Goal: Check status: Check status

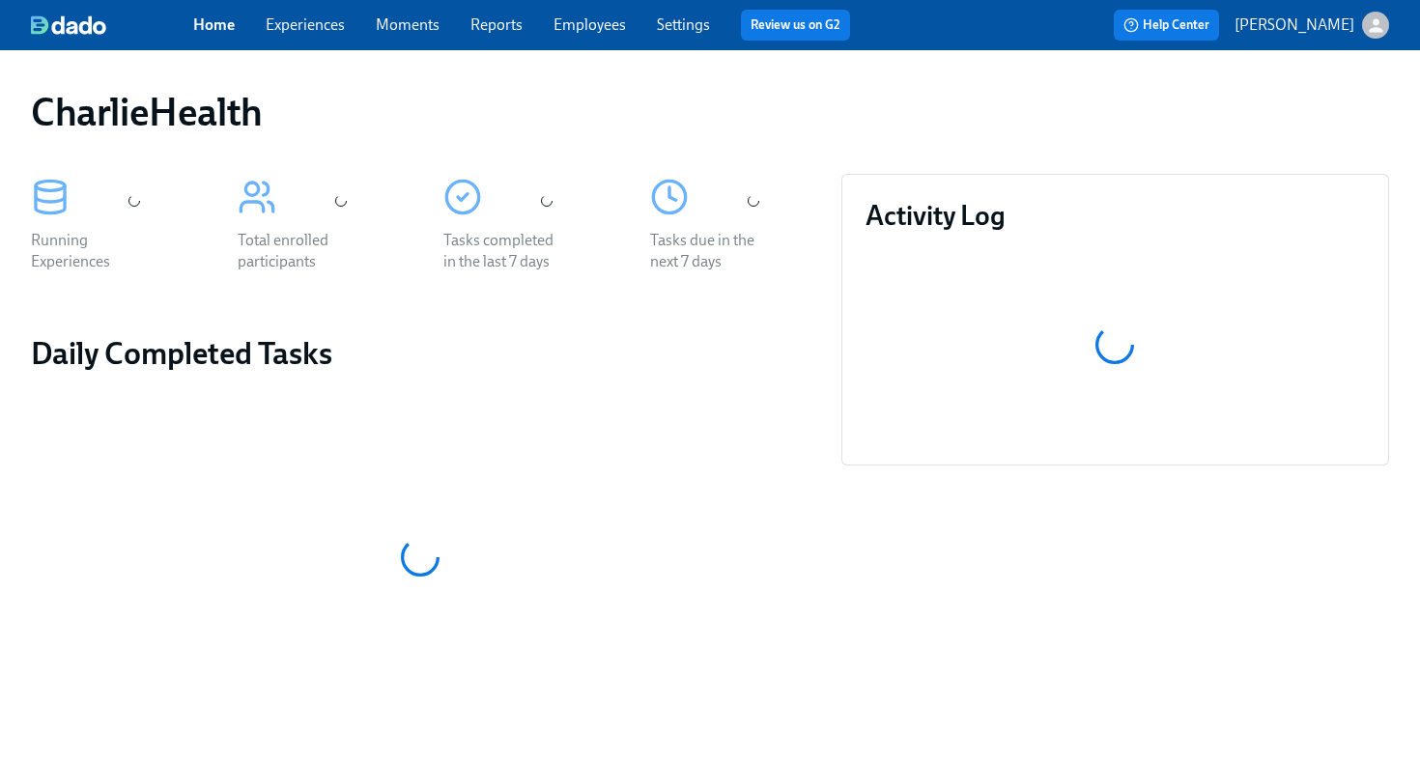
click at [611, 24] on link "Employees" at bounding box center [589, 24] width 72 height 18
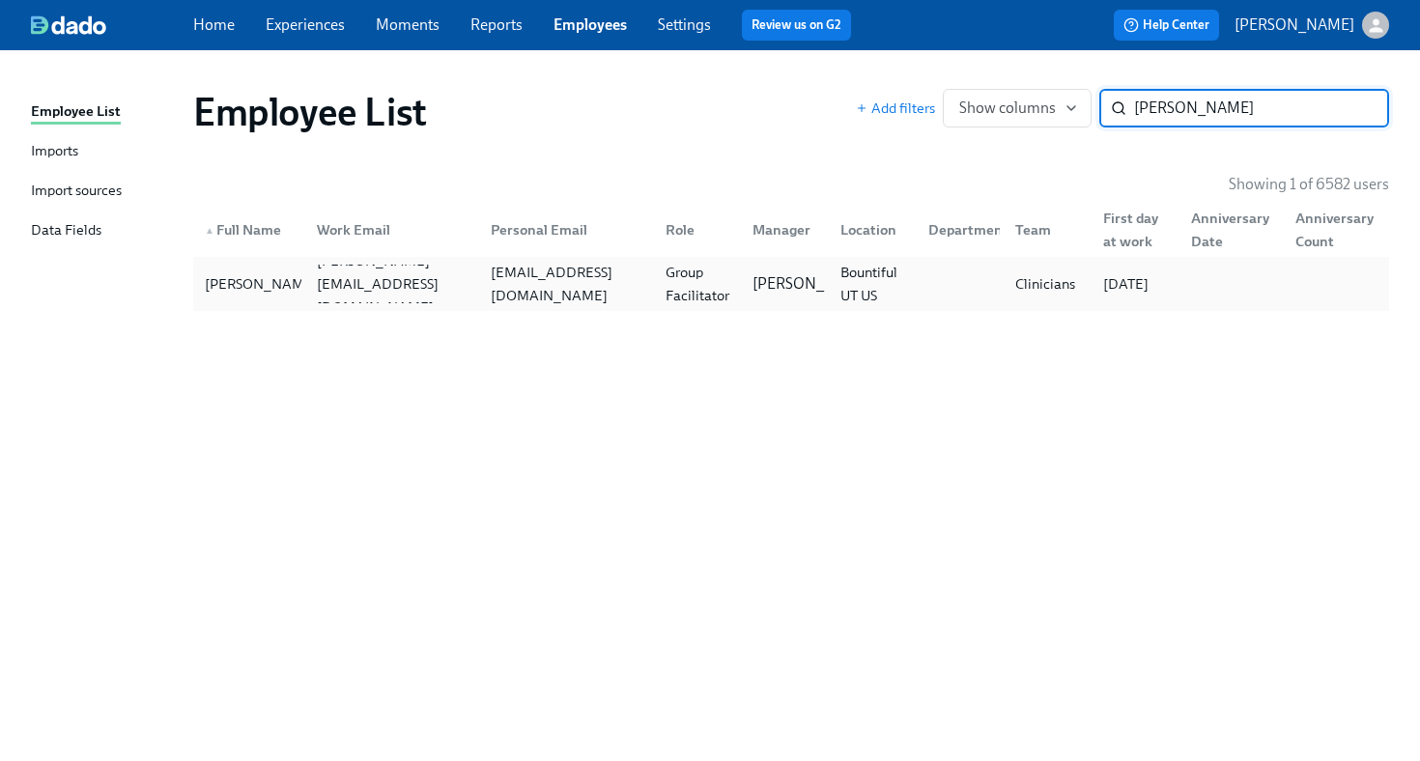
type input "[PERSON_NAME]"
click at [547, 296] on div "[EMAIL_ADDRESS][DOMAIN_NAME]" at bounding box center [562, 284] width 175 height 39
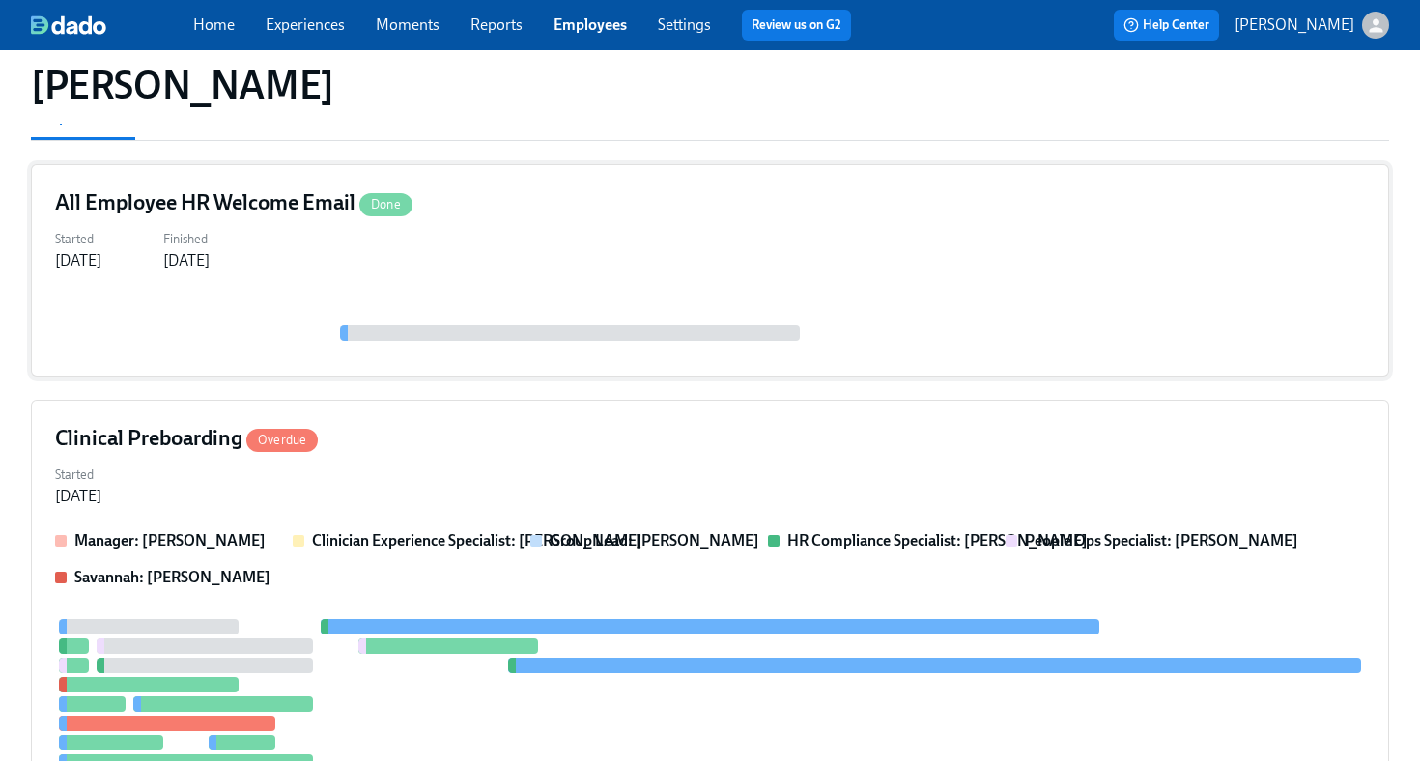
scroll to position [195, 0]
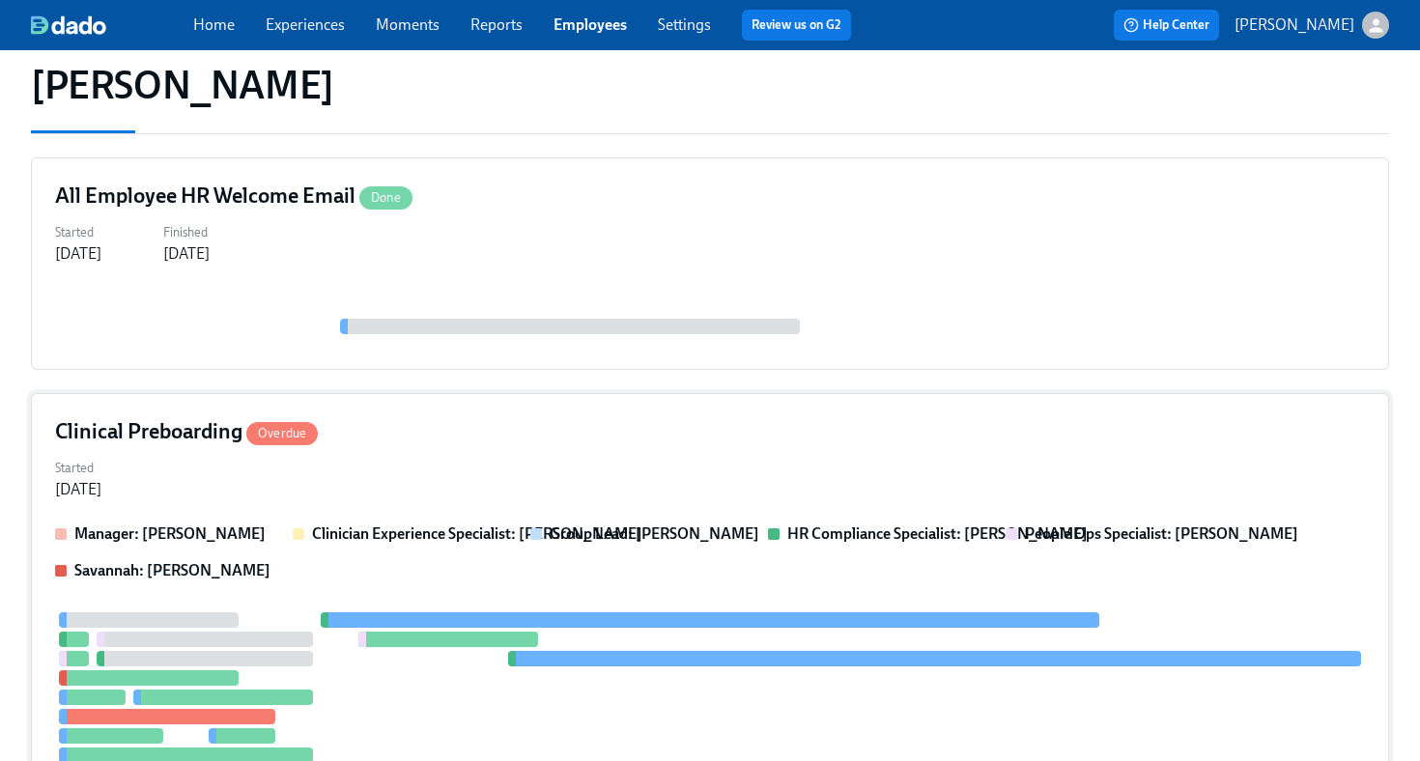
click at [807, 443] on div "Clinical Preboarding Overdue" at bounding box center [709, 431] width 1309 height 29
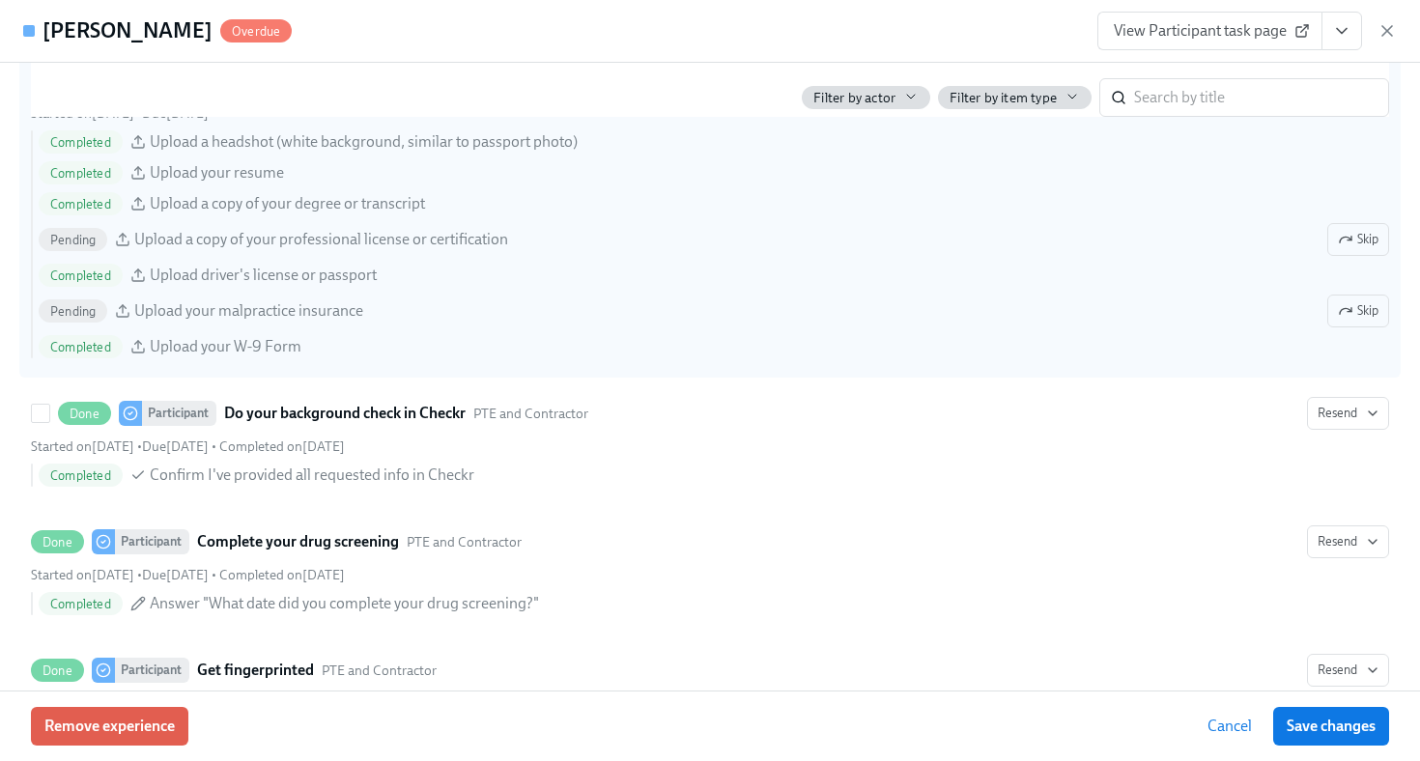
scroll to position [2124, 0]
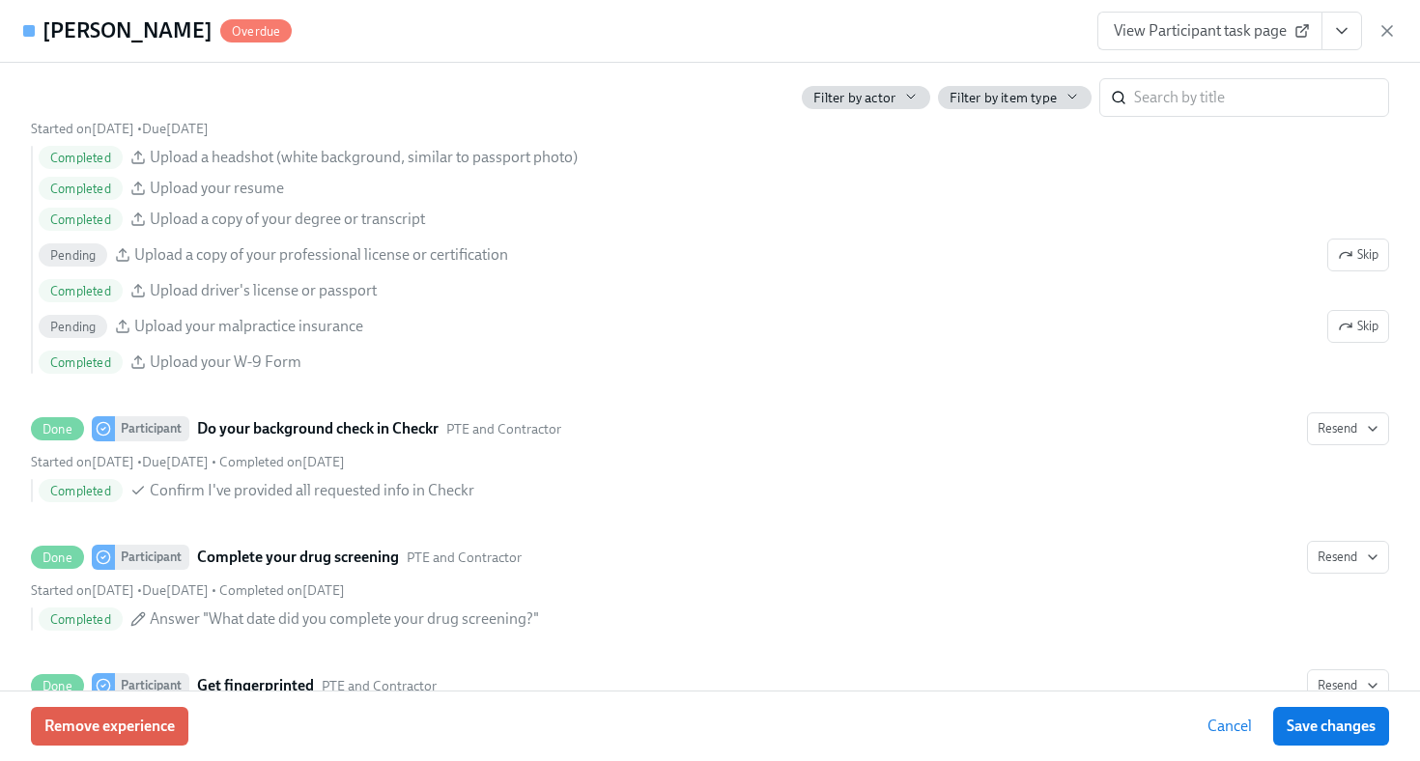
click at [1177, 39] on span "View Participant task page" at bounding box center [1209, 30] width 192 height 19
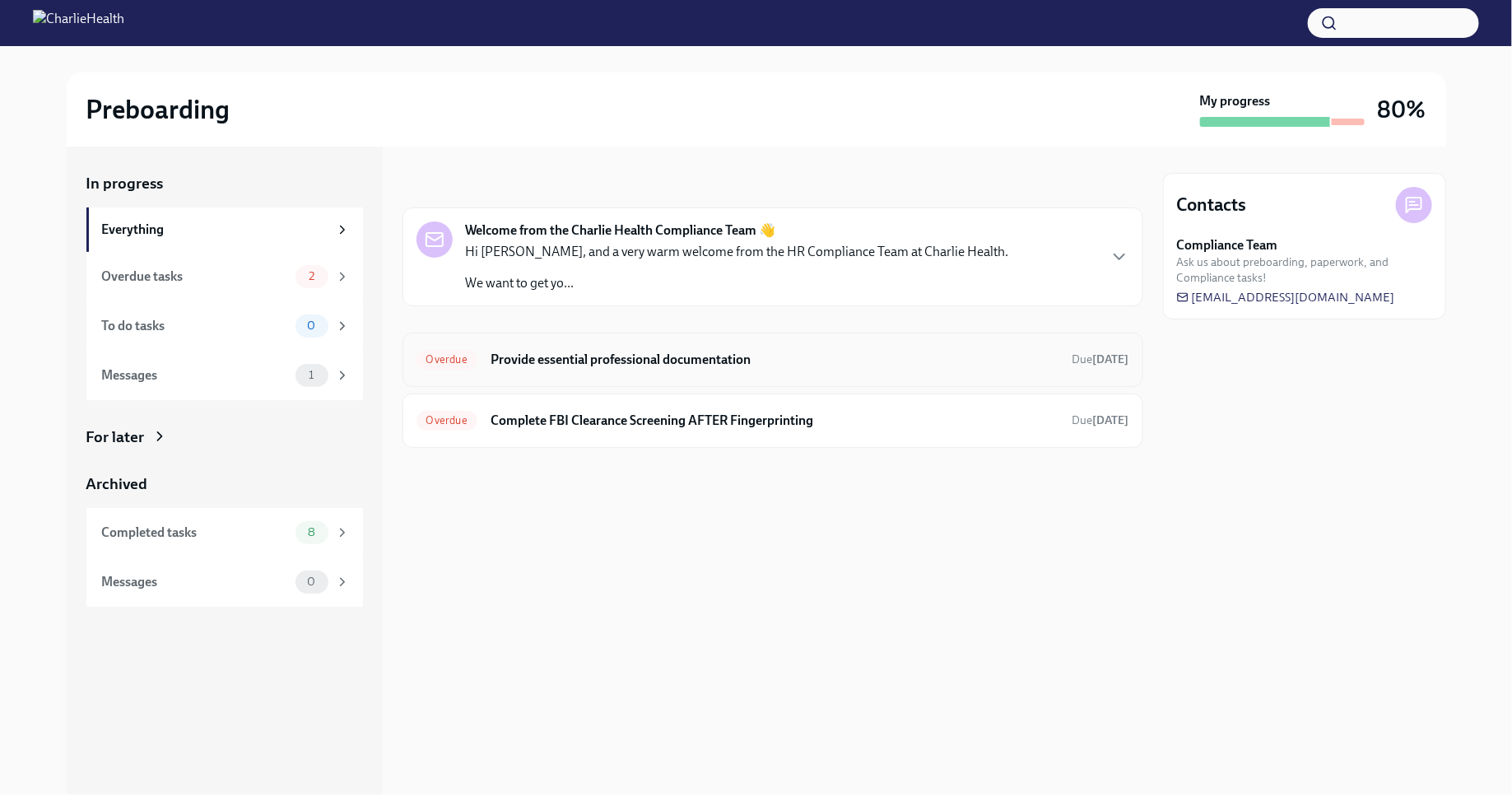
click at [735, 367] on h6 "Provide essential professional documentation" at bounding box center [775, 359] width 568 height 18
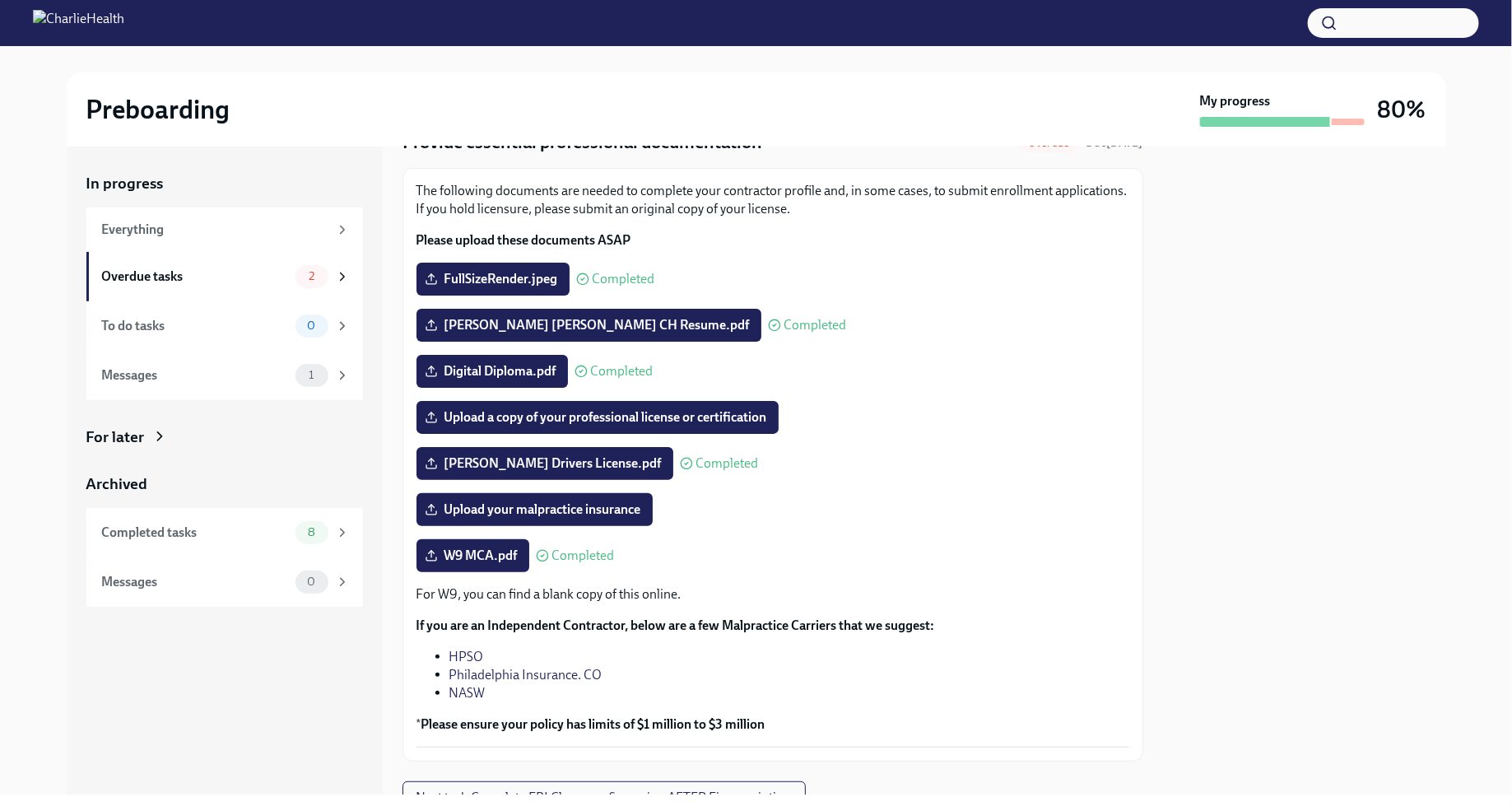
scroll to position [147, 0]
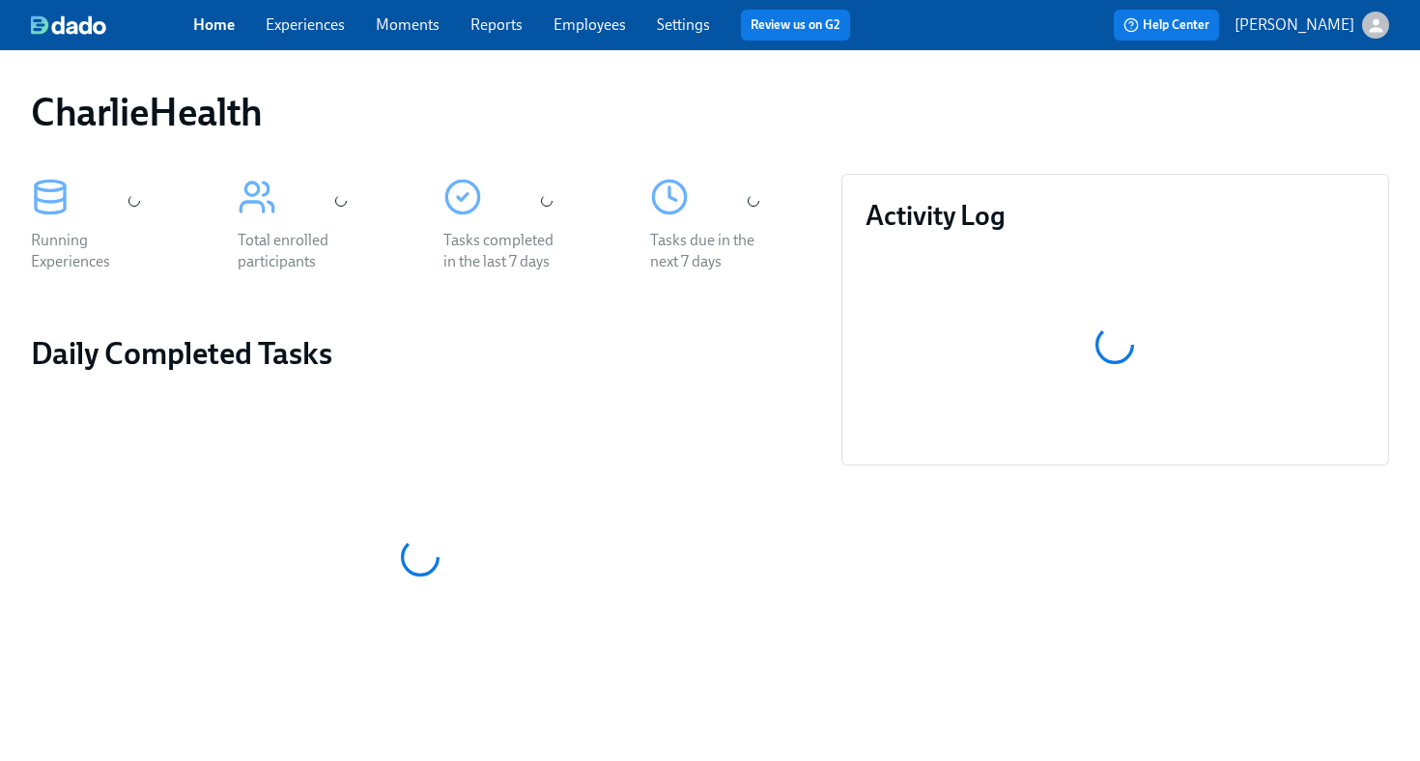
click at [598, 22] on link "Employees" at bounding box center [589, 24] width 72 height 18
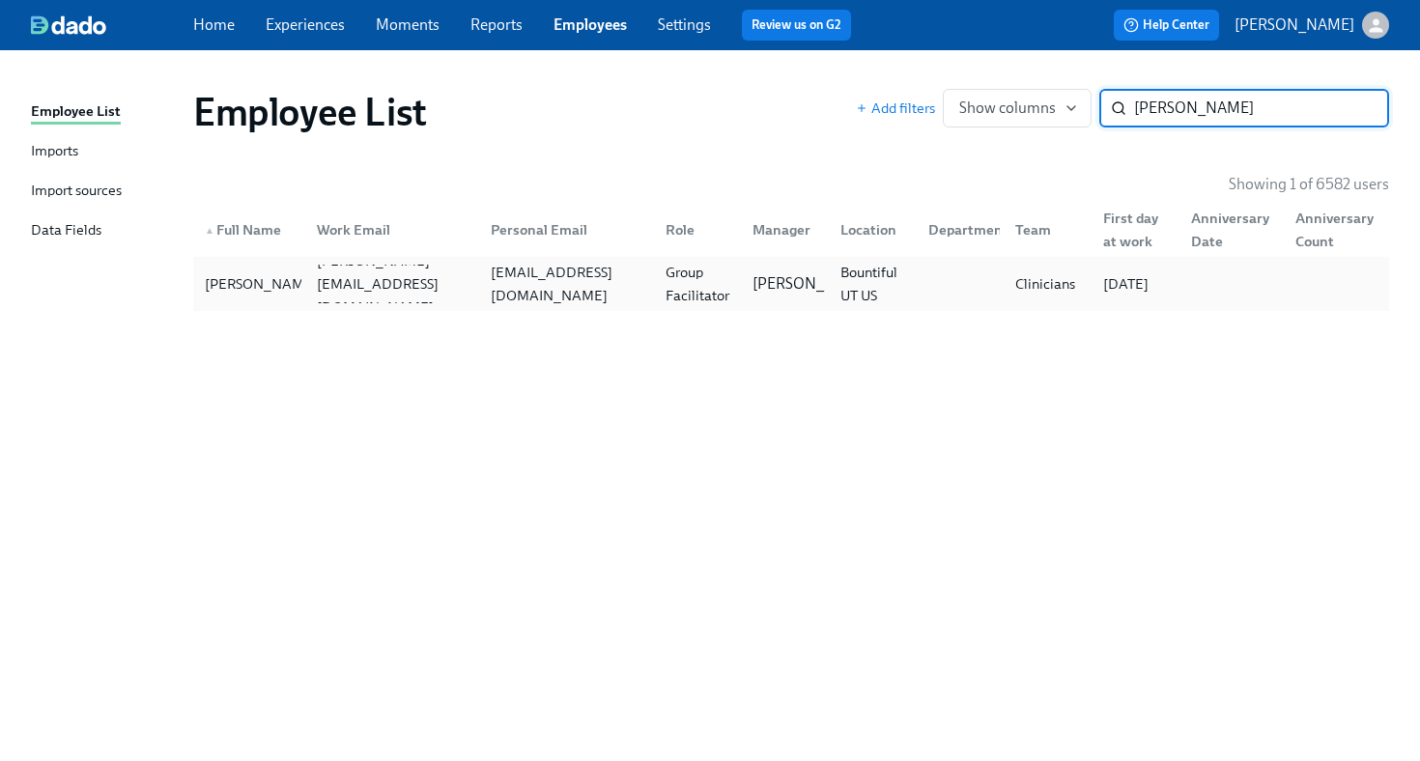
type input "melany"
click at [920, 300] on div at bounding box center [957, 284] width 88 height 39
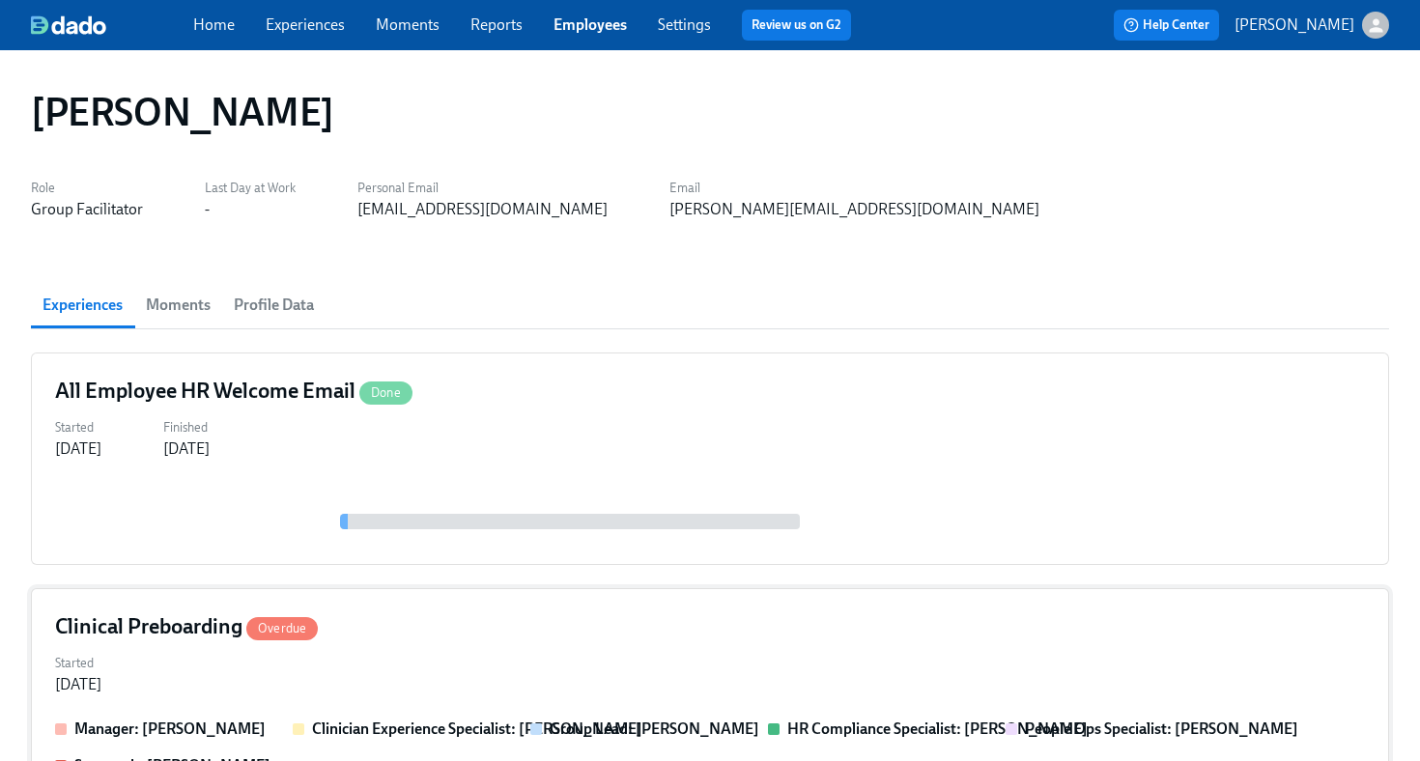
click at [846, 621] on div "Clinical Preboarding Overdue" at bounding box center [709, 626] width 1309 height 29
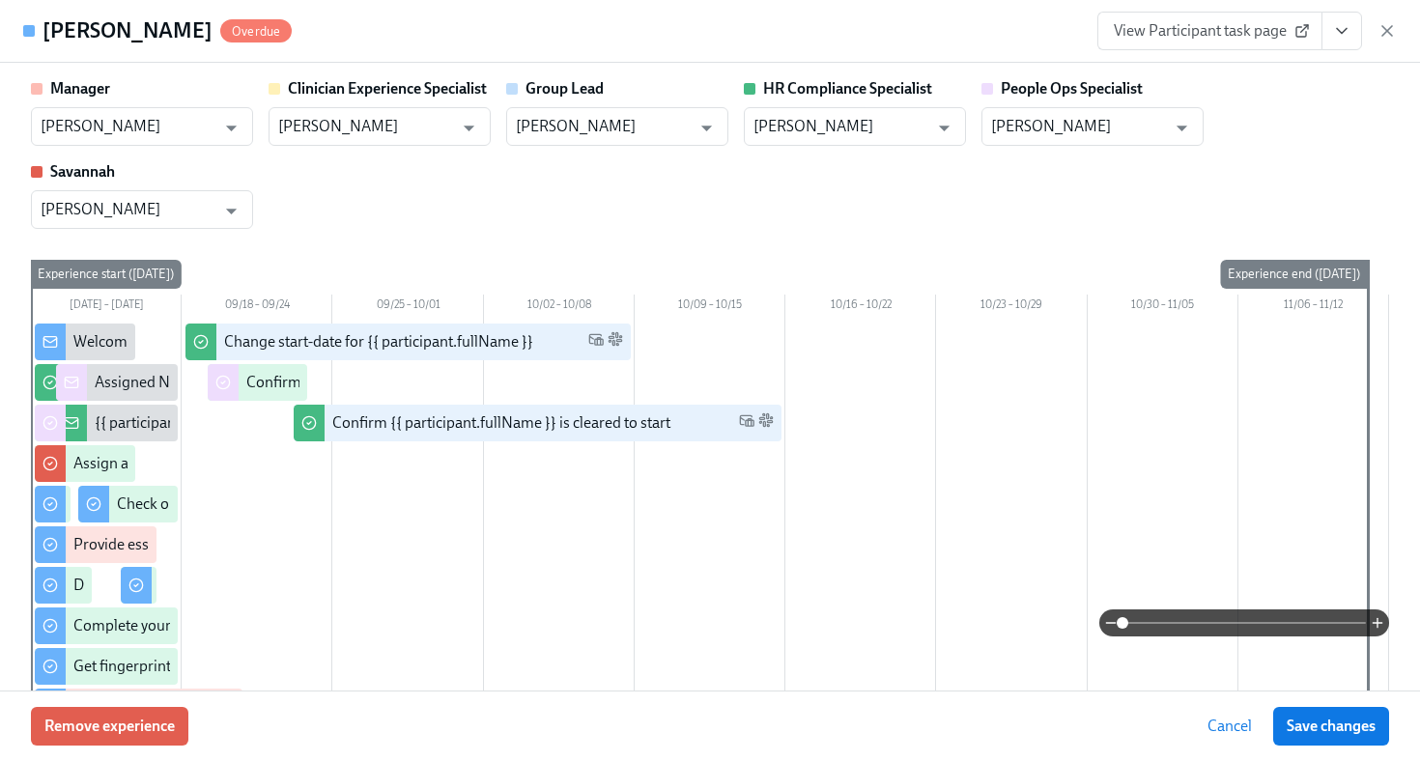
click at [1346, 35] on icon "View task page" at bounding box center [1341, 30] width 19 height 19
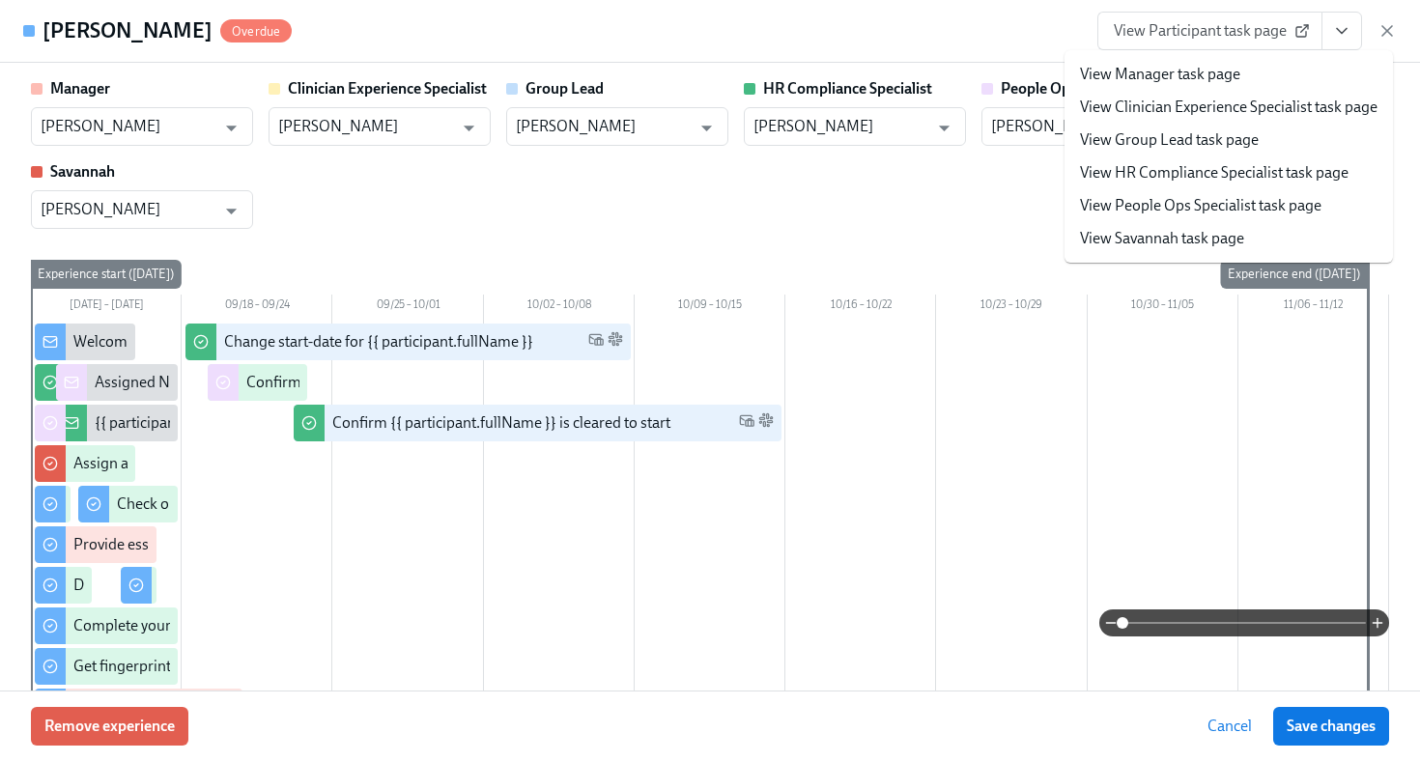
click at [1277, 171] on link "View HR Compliance Specialist task page" at bounding box center [1214, 172] width 268 height 21
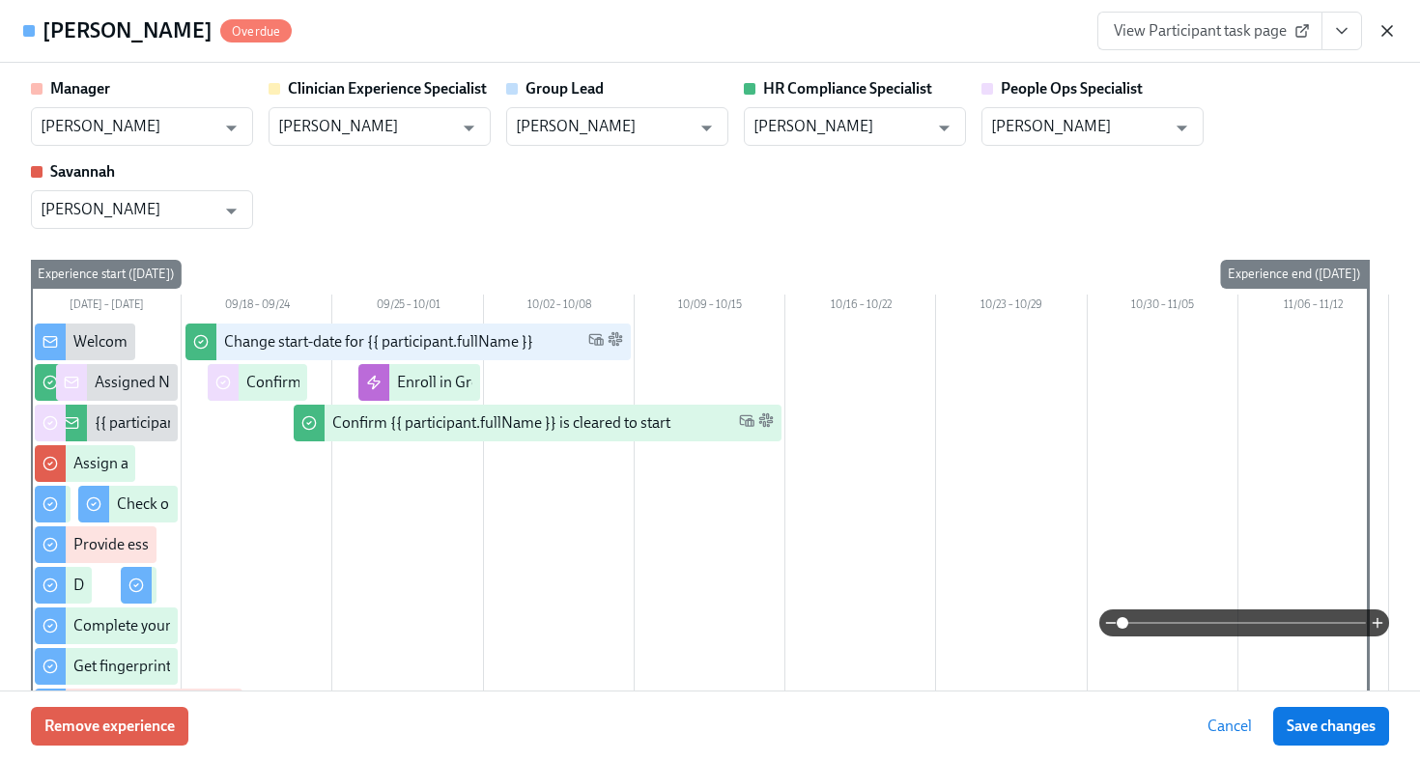
click at [1382, 32] on icon "button" at bounding box center [1386, 30] width 19 height 19
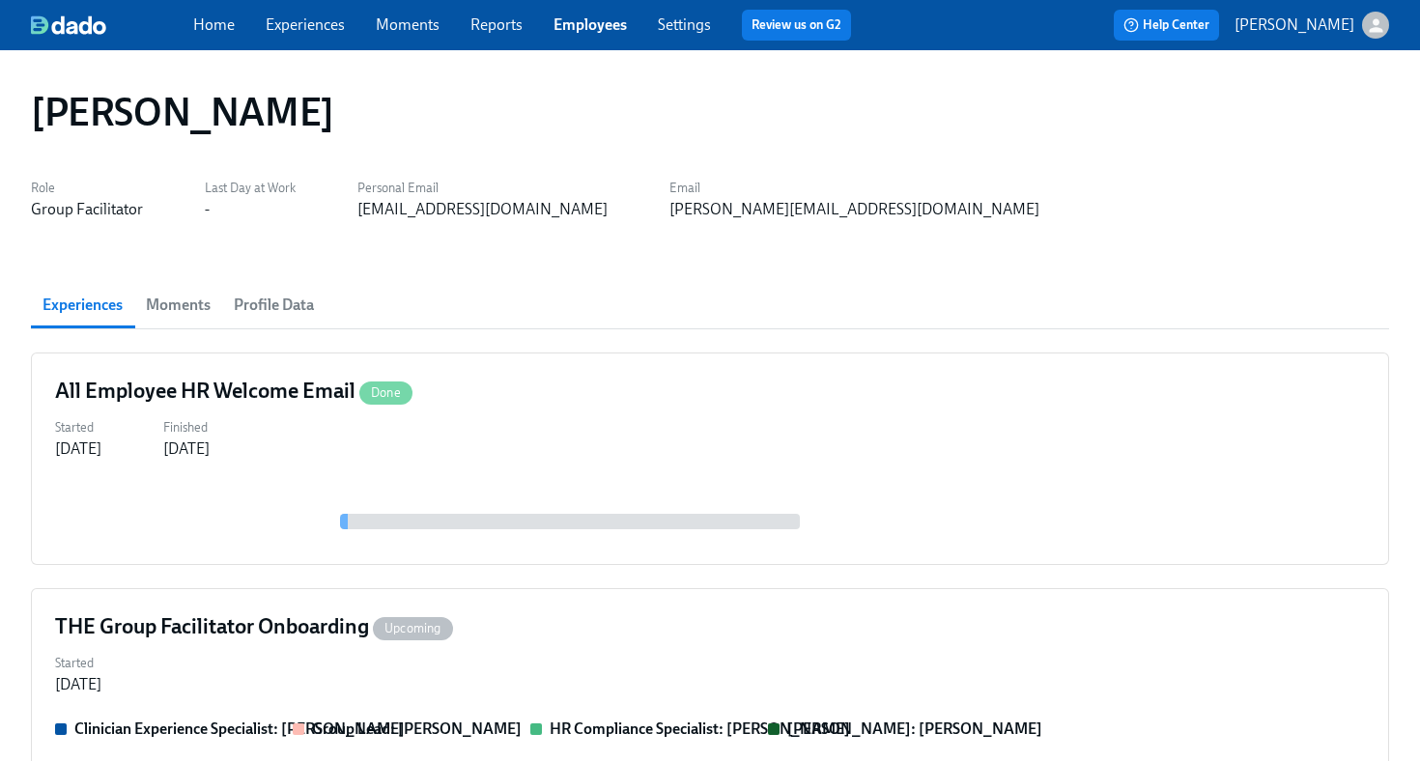
click at [577, 28] on link "Employees" at bounding box center [589, 24] width 73 height 18
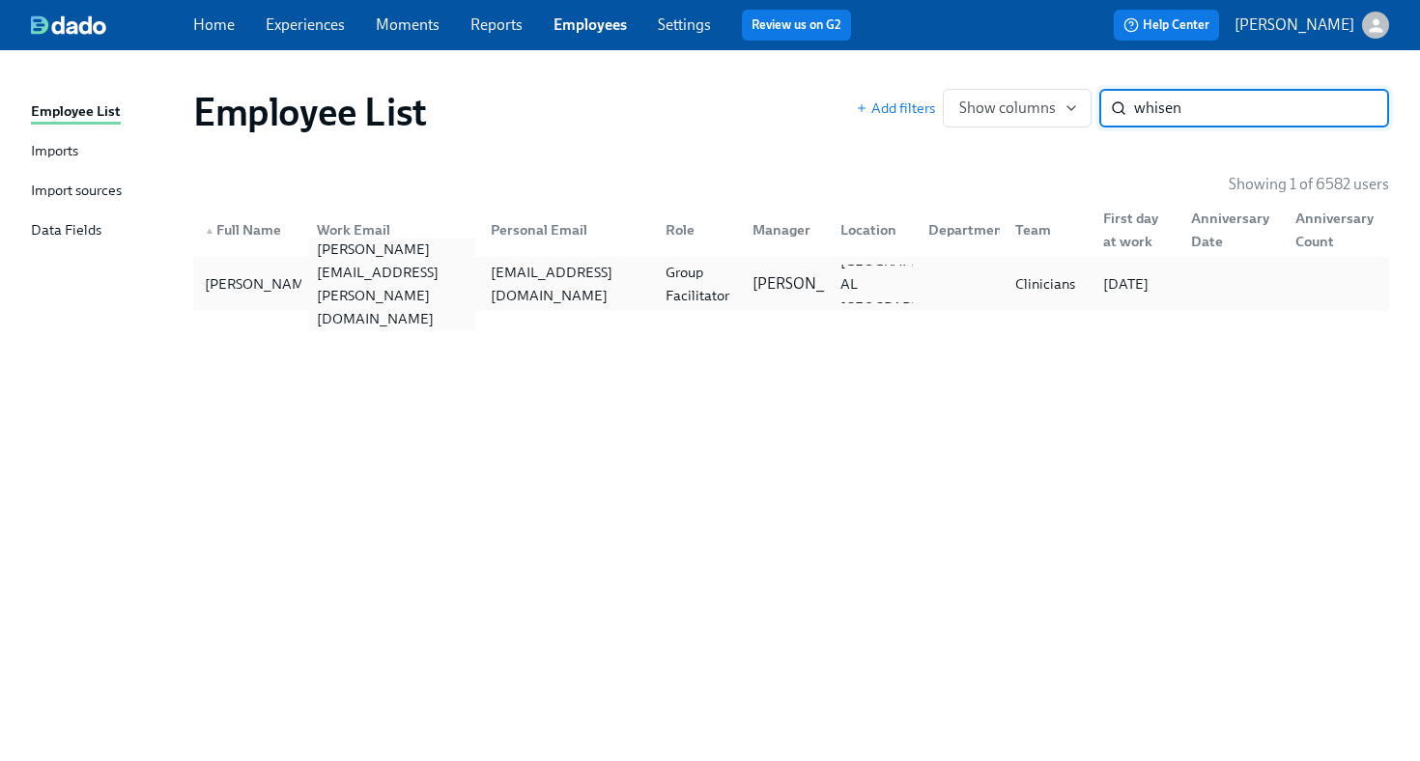
type input "whisen"
click at [365, 286] on div "erin.whisenant@charliehealth.com" at bounding box center [392, 284] width 167 height 93
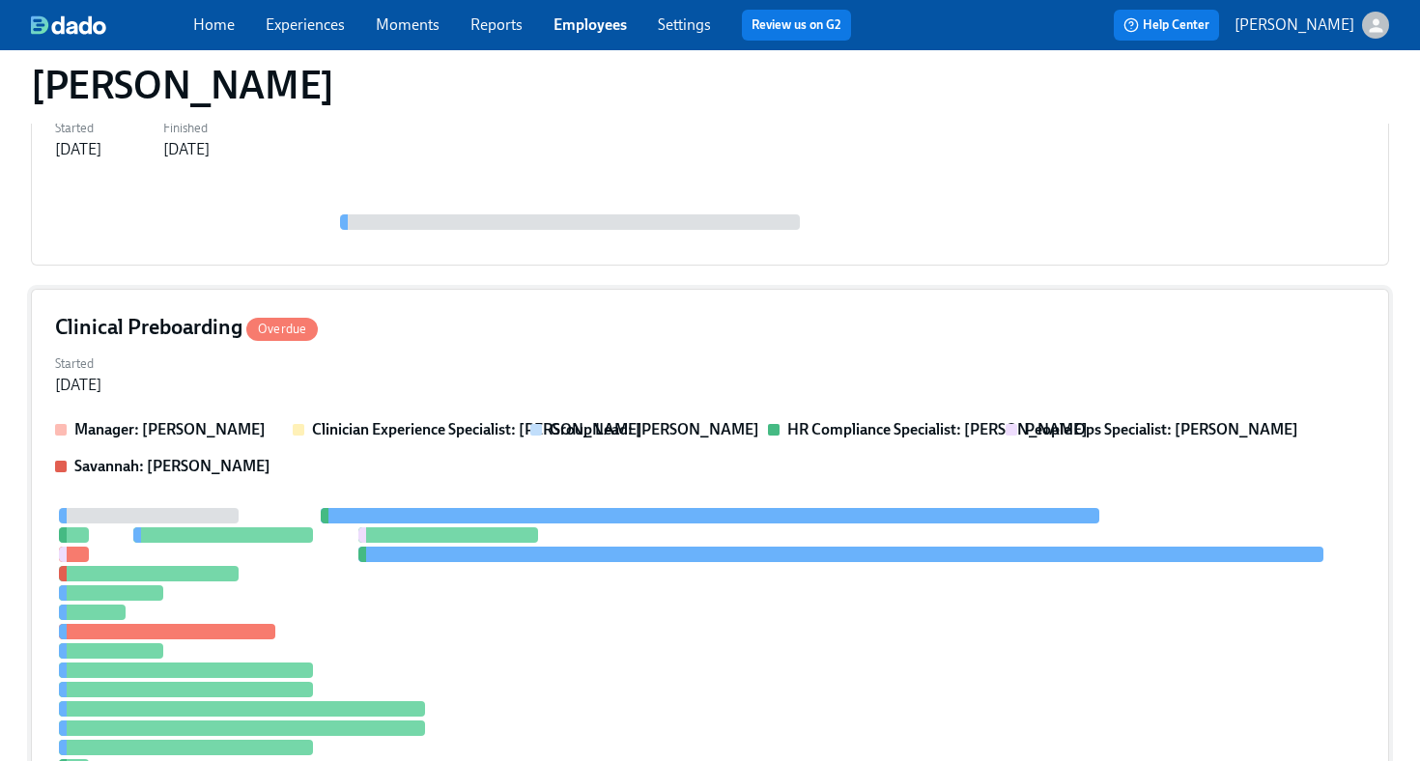
scroll to position [312, 0]
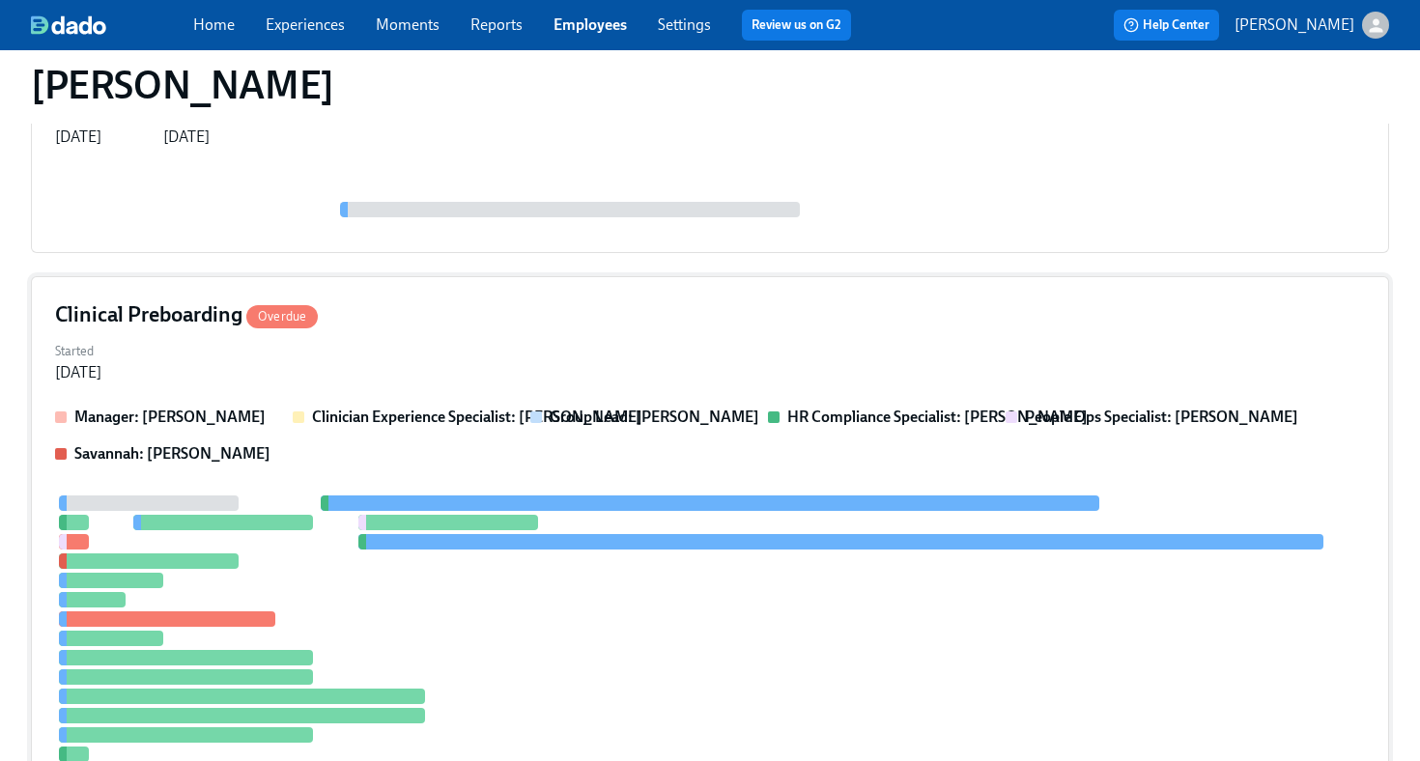
click at [546, 330] on div "Clinical Preboarding Overdue Started Sep 15, 2025 Manager: Sarah Dunn Clinician…" at bounding box center [710, 564] width 1358 height 577
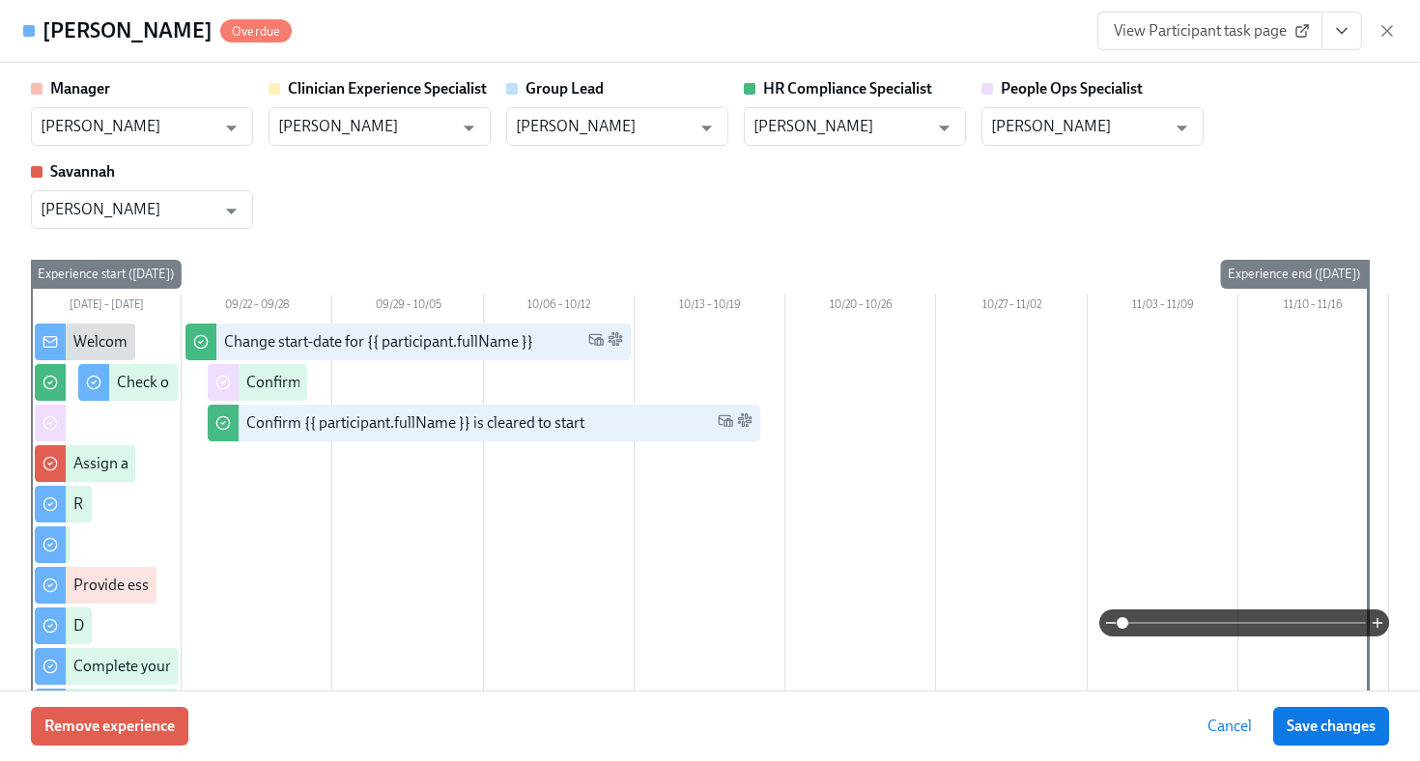
click at [1262, 38] on span "View Participant task page" at bounding box center [1209, 30] width 192 height 19
click at [1344, 39] on icon "View task page" at bounding box center [1341, 30] width 19 height 19
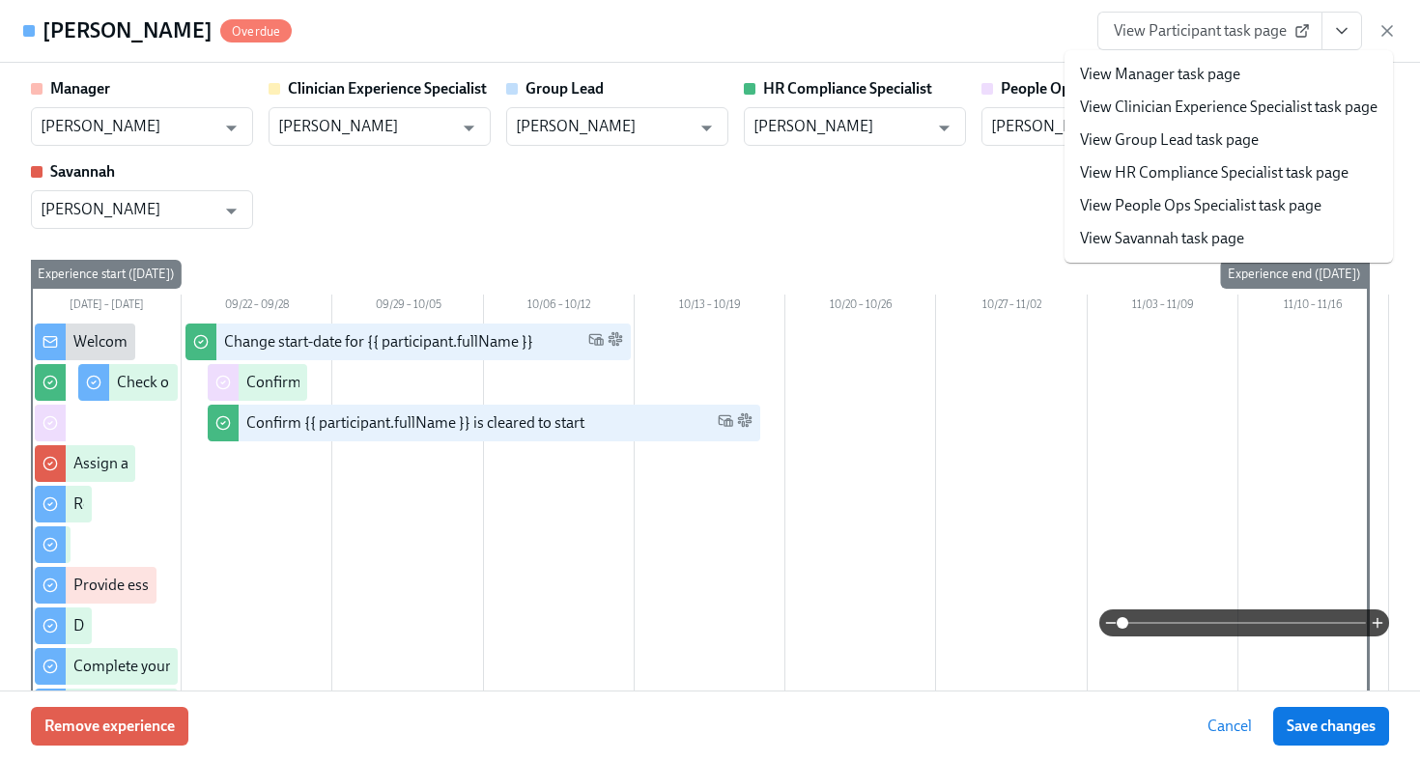
click at [1253, 166] on link "View HR Compliance Specialist task page" at bounding box center [1214, 172] width 268 height 21
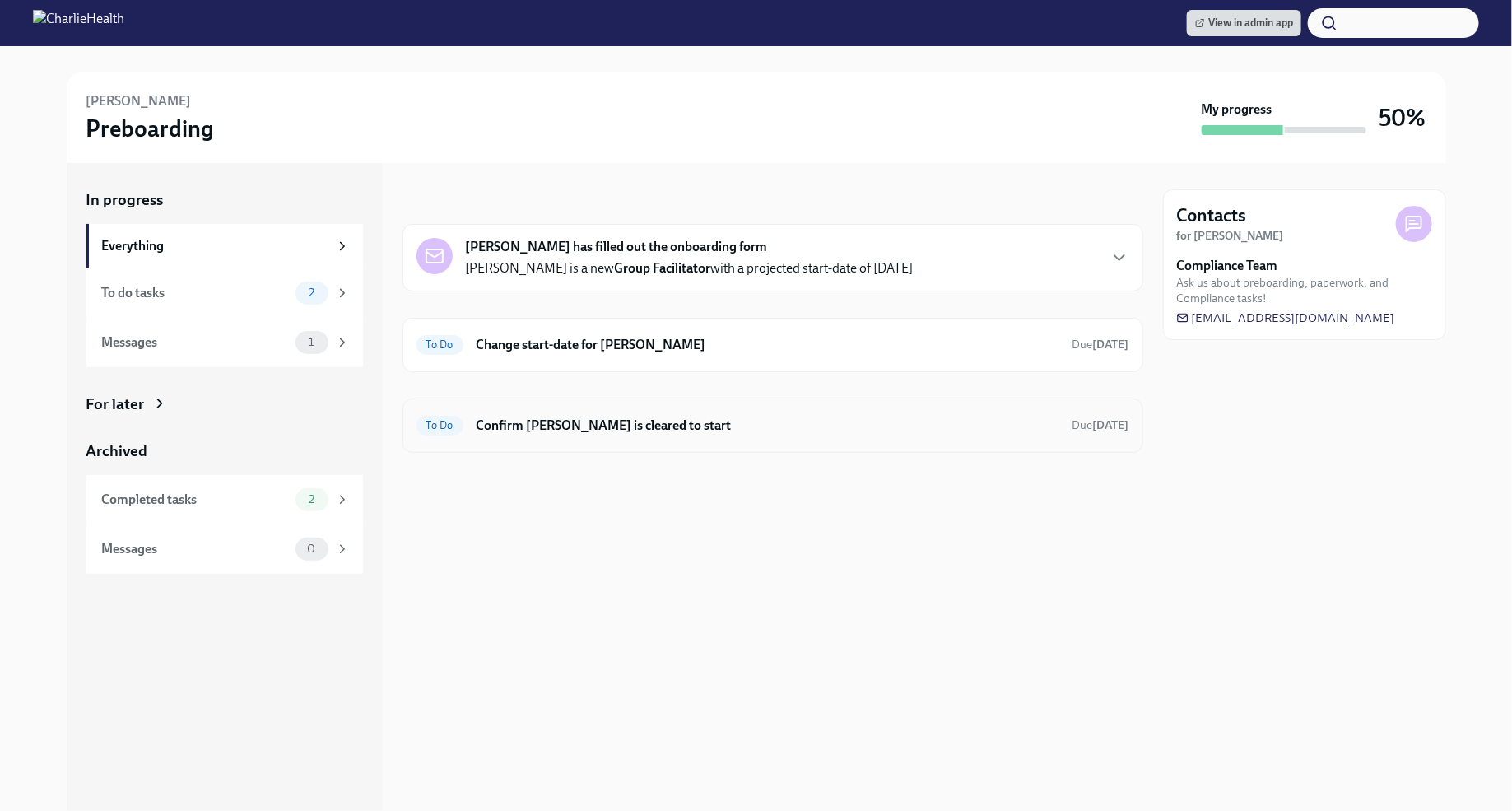
click at [661, 429] on h6 "Confirm Melany Chavez Arias is cleared to start" at bounding box center [768, 426] width 583 height 18
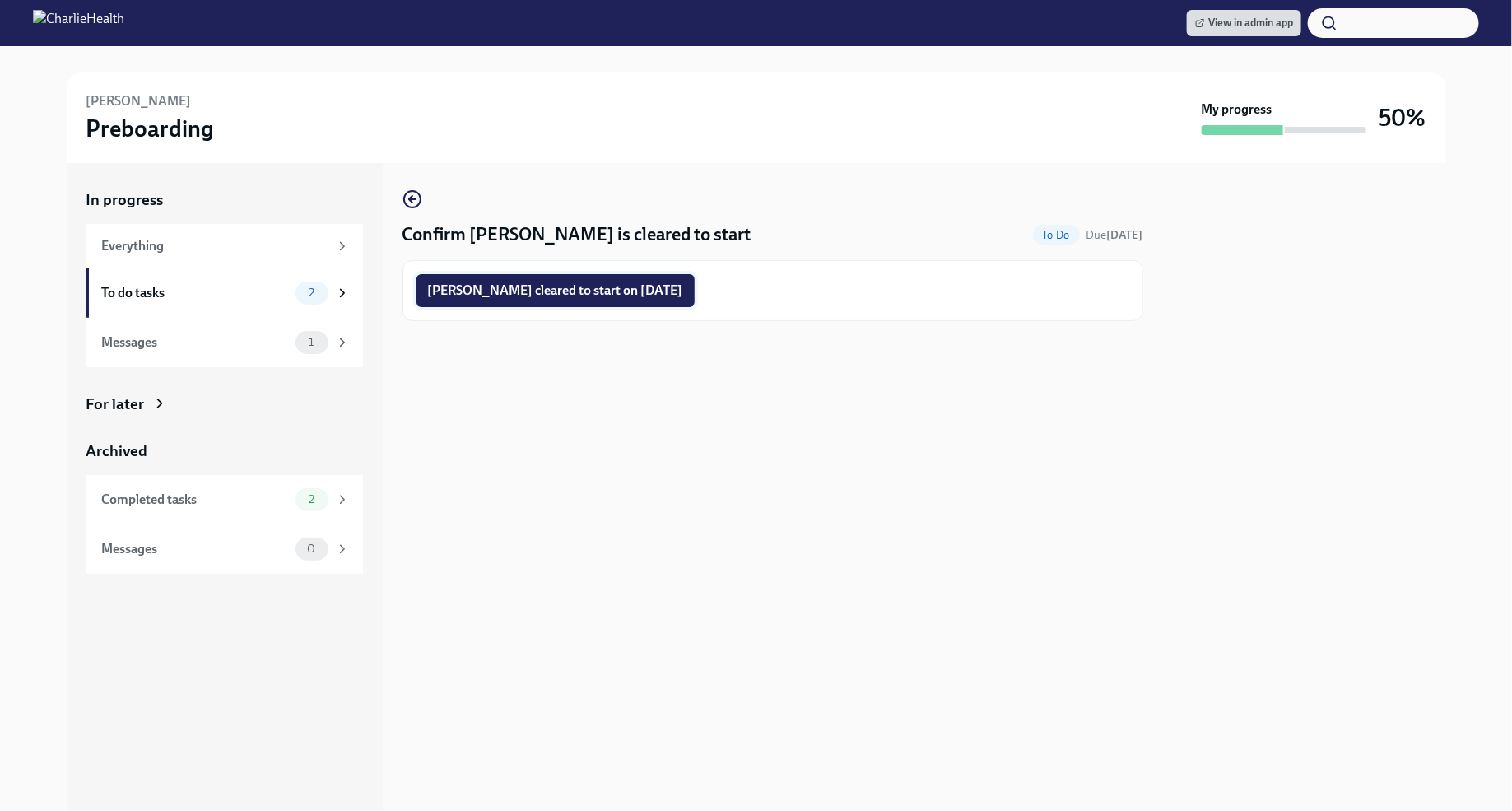
click at [675, 289] on span "Melany Chavez Arias cleared to start on 09/29/2025" at bounding box center [555, 290] width 255 height 16
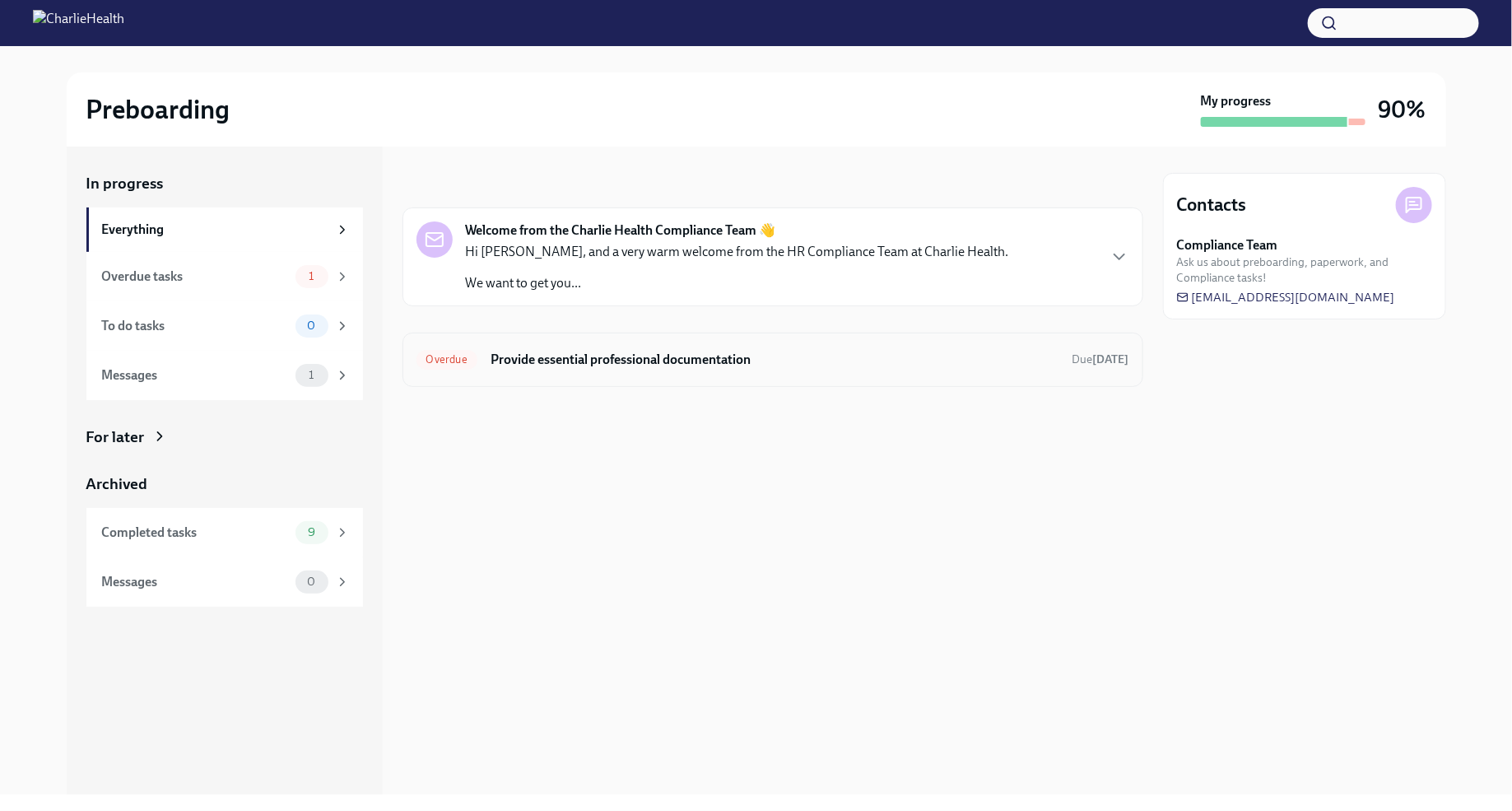
click at [806, 351] on h6 "Provide essential professional documentation" at bounding box center [775, 359] width 568 height 18
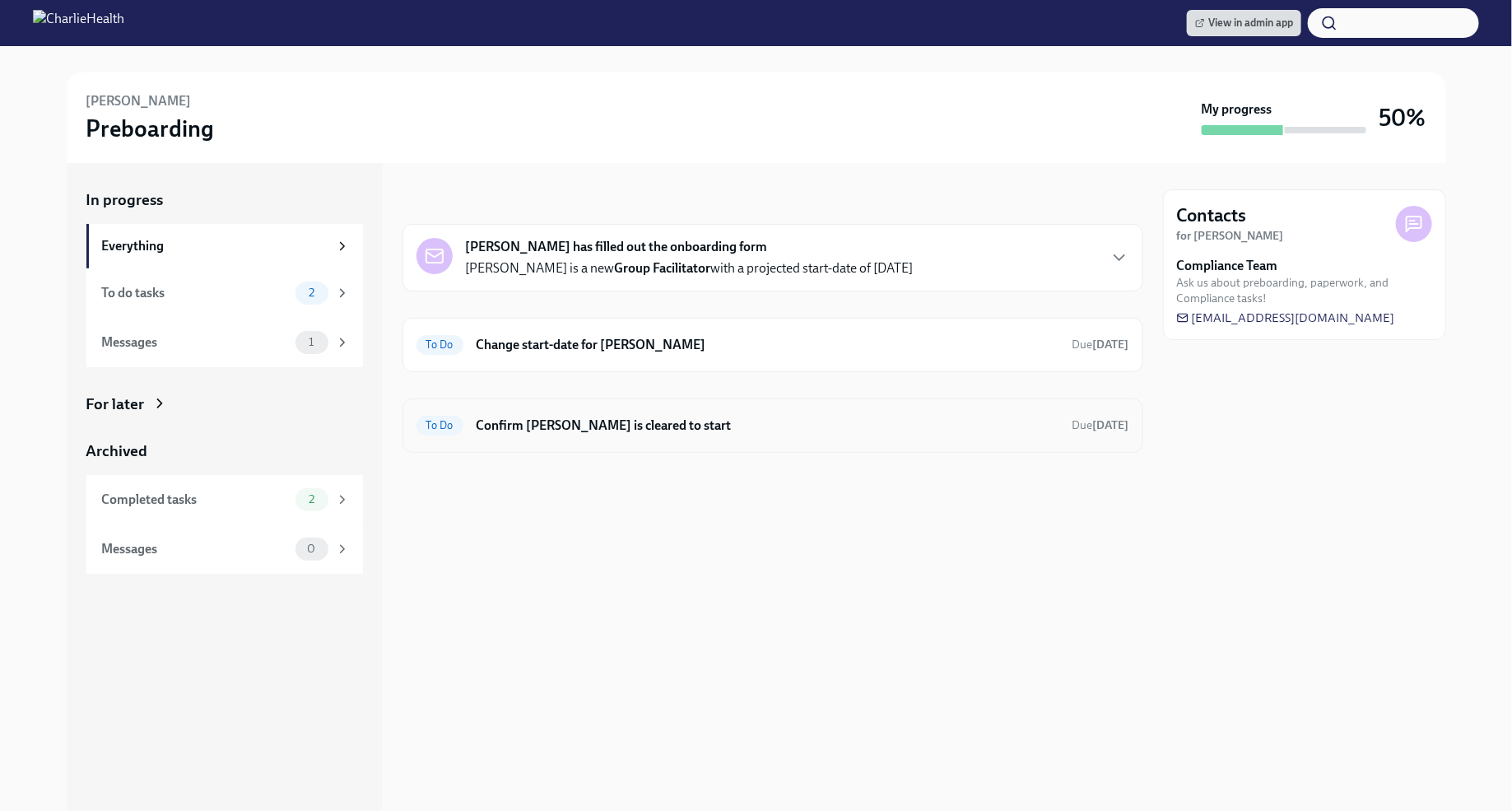
click at [979, 432] on h6 "Confirm [PERSON_NAME] is cleared to start" at bounding box center [768, 426] width 583 height 18
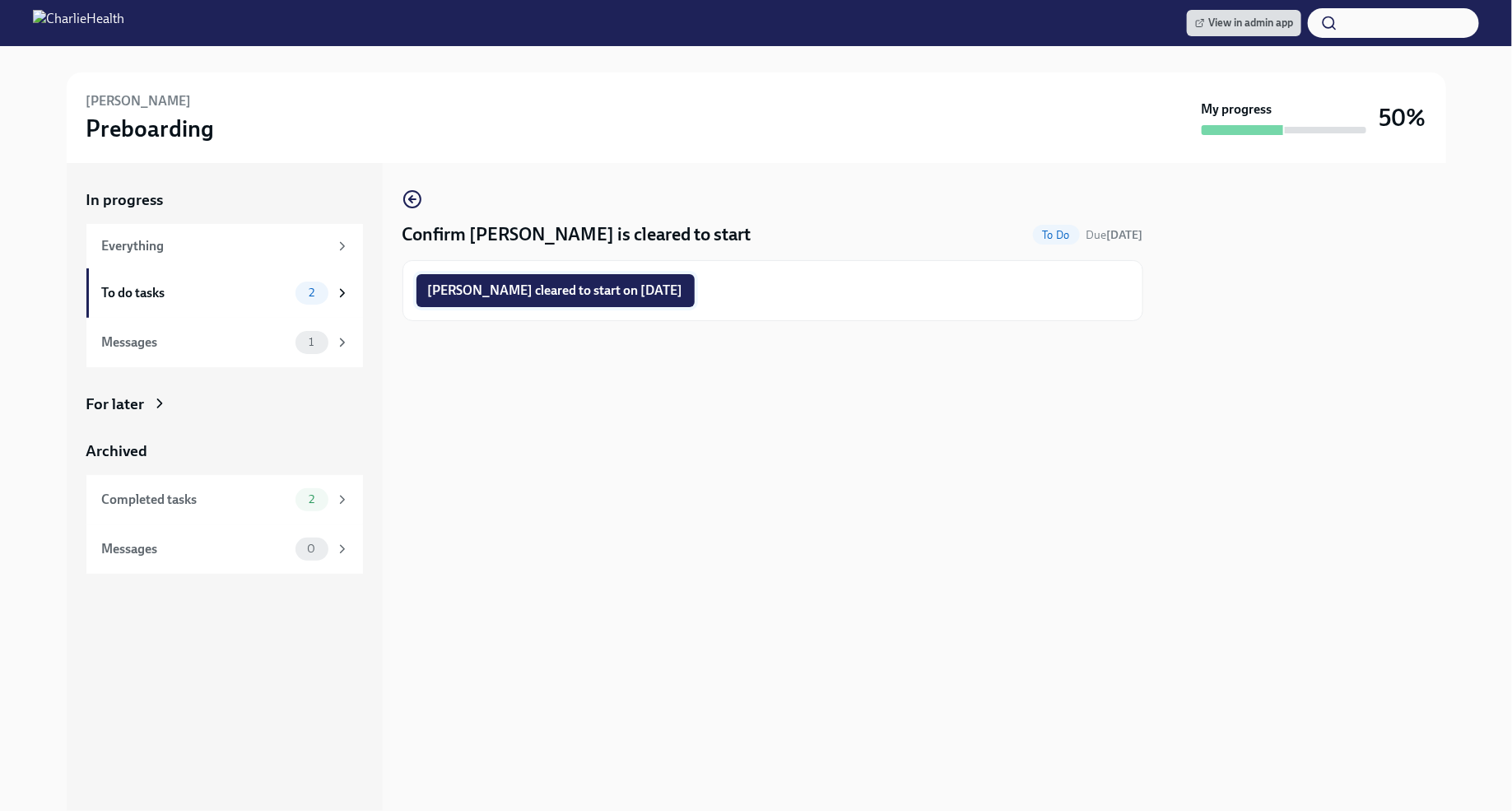
click at [645, 297] on span "[PERSON_NAME] cleared to start on [DATE]" at bounding box center [555, 290] width 255 height 16
